Goal: Information Seeking & Learning: Learn about a topic

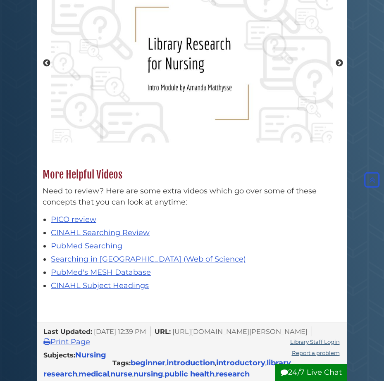
scroll to position [502, 0]
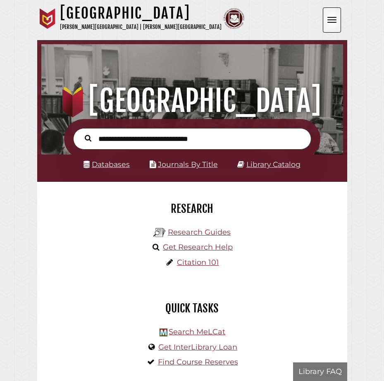
scroll to position [99, 297]
click at [222, 140] on input "text" at bounding box center [192, 139] width 238 height 22
type input "**********"
click at [81, 133] on button "Search" at bounding box center [88, 138] width 15 height 10
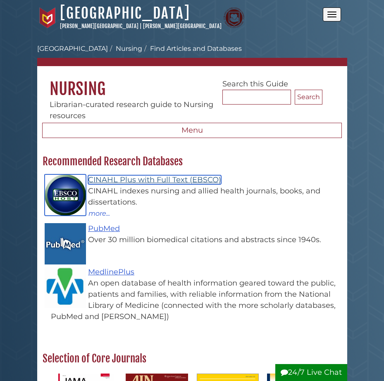
click at [162, 179] on link "CINAHL Plus with Full Text (EBSCO)" at bounding box center [154, 179] width 133 height 9
